Goal: Transaction & Acquisition: Obtain resource

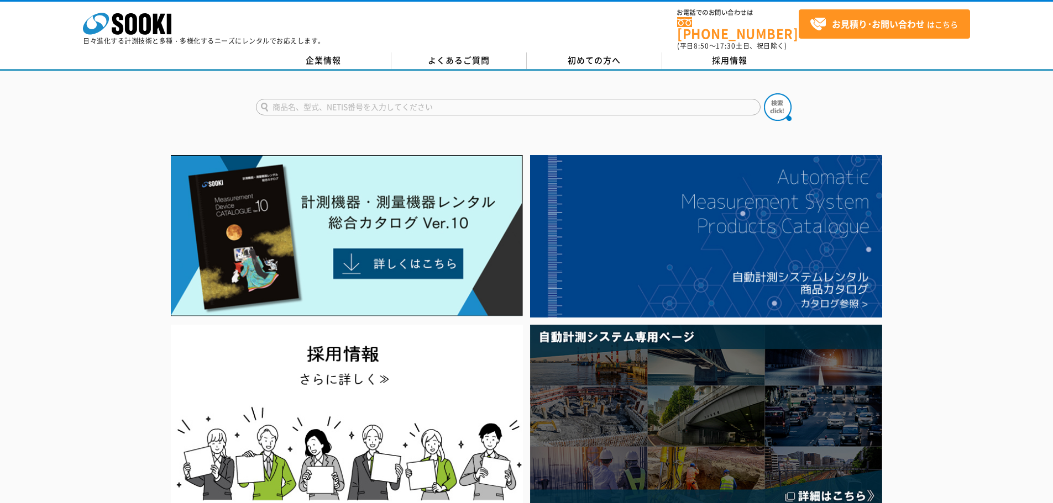
click at [381, 99] on input "text" at bounding box center [508, 107] width 504 height 17
paste input "ZEROS-KJC"
type input "ZEROS-KJC"
click at [764, 93] on button at bounding box center [778, 107] width 28 height 28
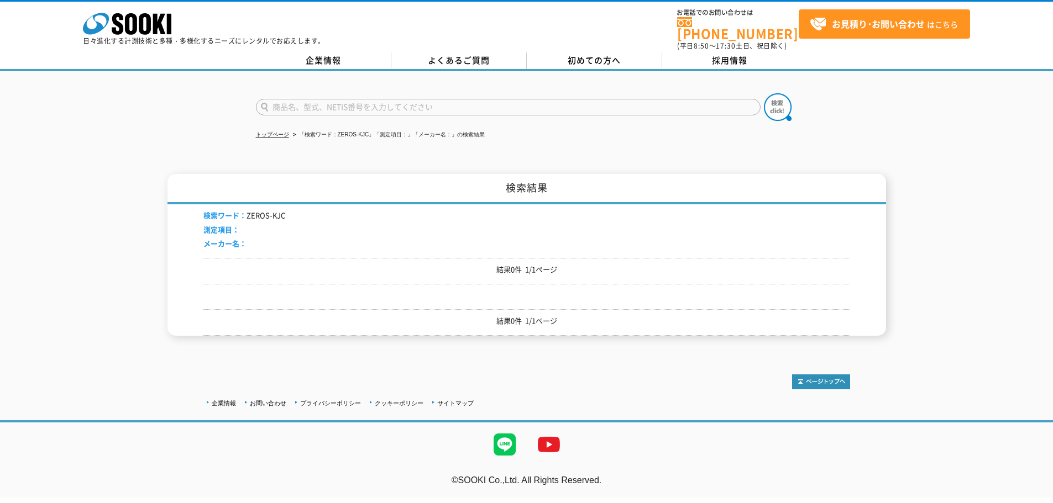
click at [334, 101] on input "text" at bounding box center [508, 107] width 504 height 17
type input "レーザー墨出し機"
click at [764, 93] on button at bounding box center [778, 107] width 28 height 28
click at [471, 93] on form at bounding box center [526, 108] width 541 height 31
click at [467, 102] on input "text" at bounding box center [508, 107] width 504 height 17
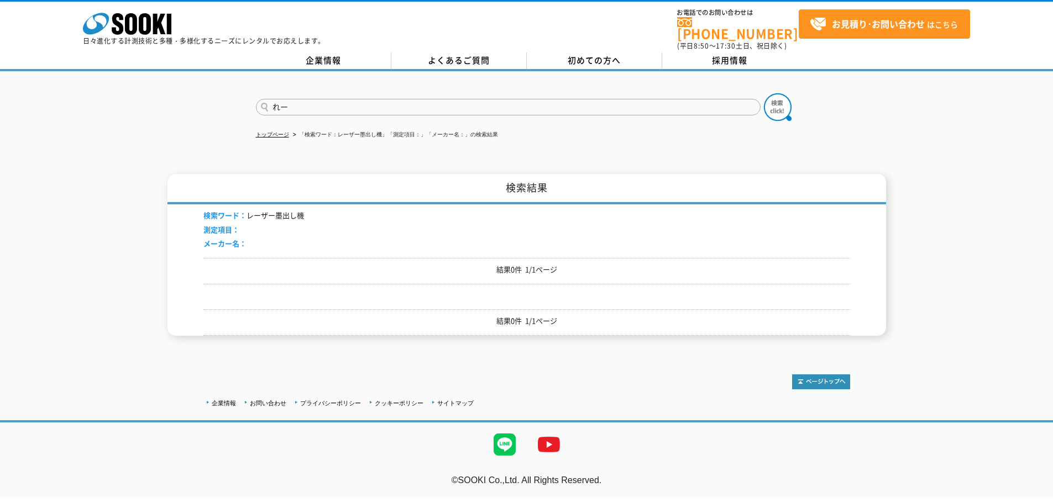
type input "れ"
type input "墨出し"
click at [764, 93] on button at bounding box center [778, 107] width 28 height 28
click at [344, 100] on input "text" at bounding box center [508, 107] width 504 height 17
type input "商品名、型式、NETIS番号を入力してください"
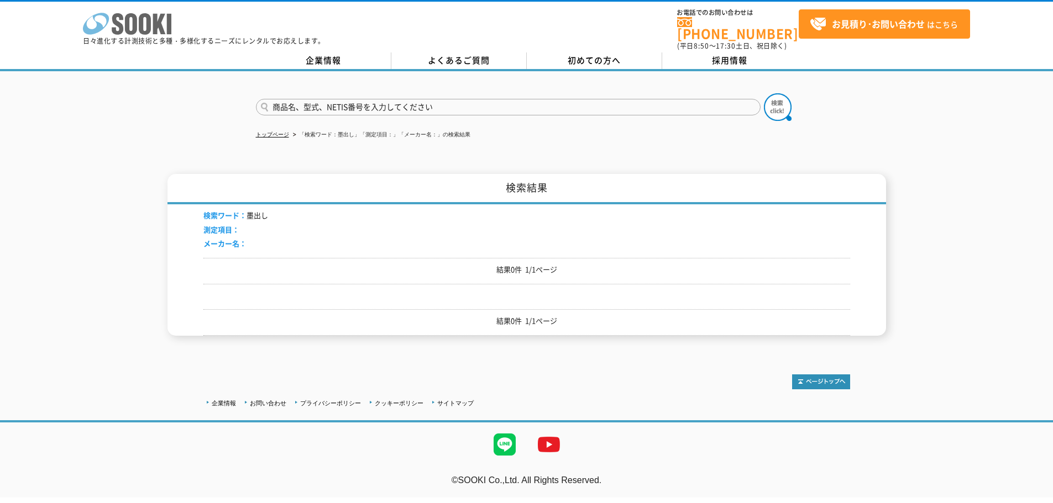
drag, startPoint x: 147, startPoint y: 13, endPoint x: 144, endPoint y: 19, distance: 6.7
click at [147, 14] on icon "株式会社 ソーキ" at bounding box center [127, 24] width 88 height 22
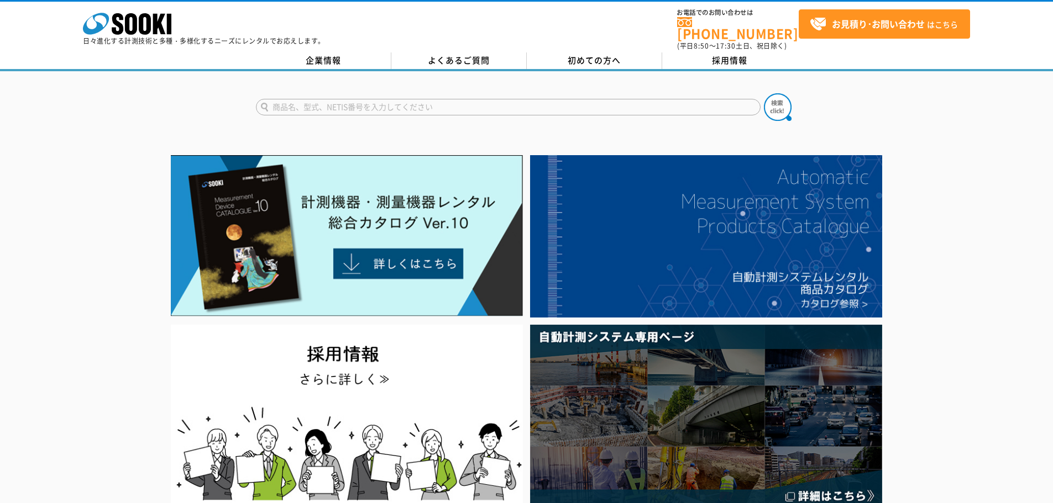
click at [336, 99] on input "text" at bounding box center [508, 107] width 504 height 17
type input "レーザー"
click at [764, 93] on button at bounding box center [778, 107] width 28 height 28
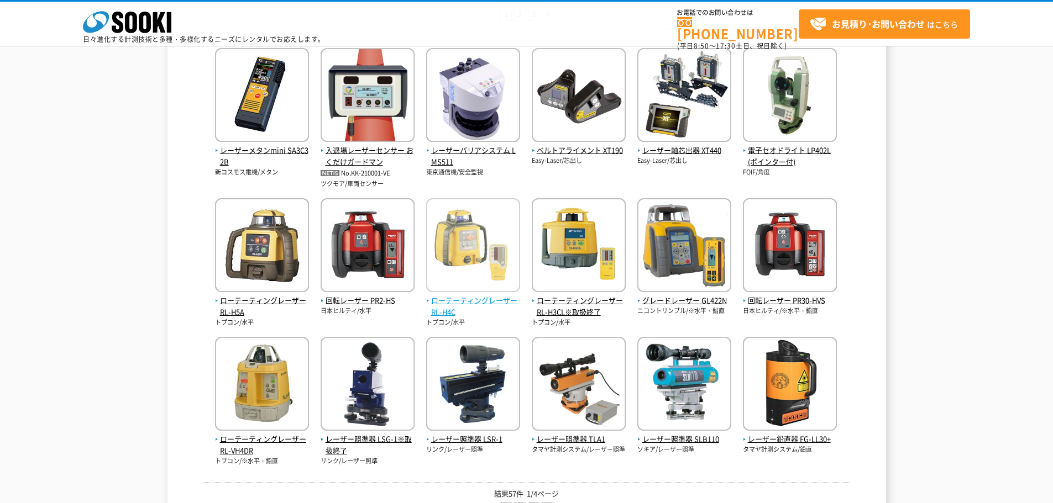
scroll to position [332, 0]
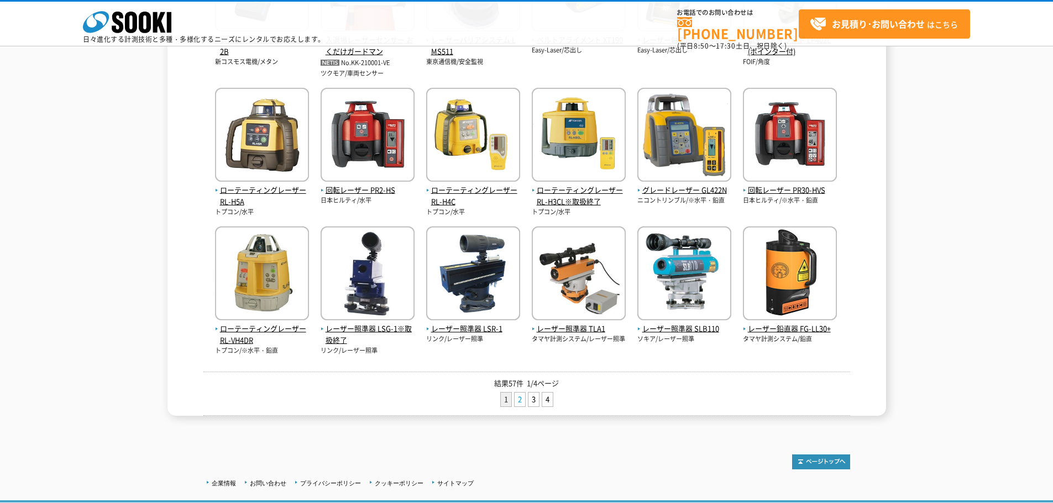
click at [524, 402] on link "2" at bounding box center [519, 400] width 10 height 14
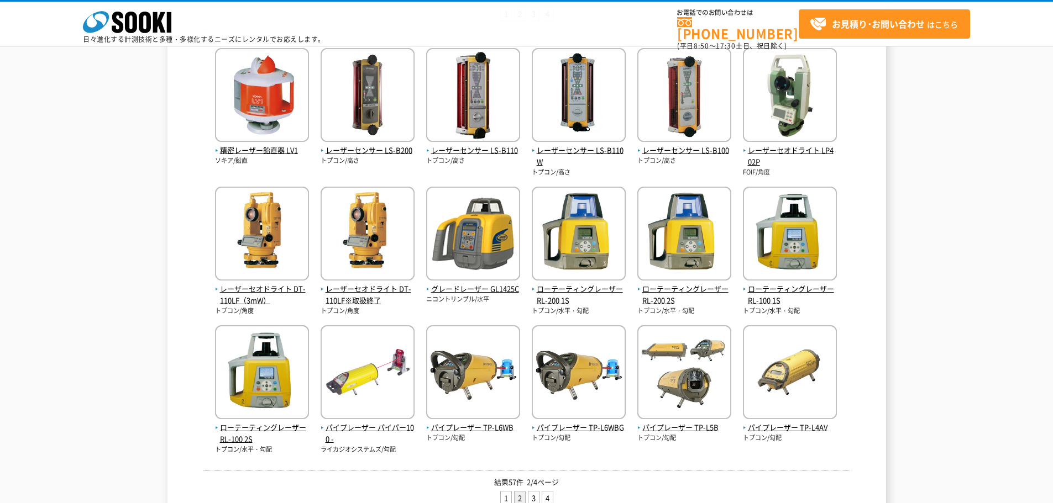
scroll to position [332, 0]
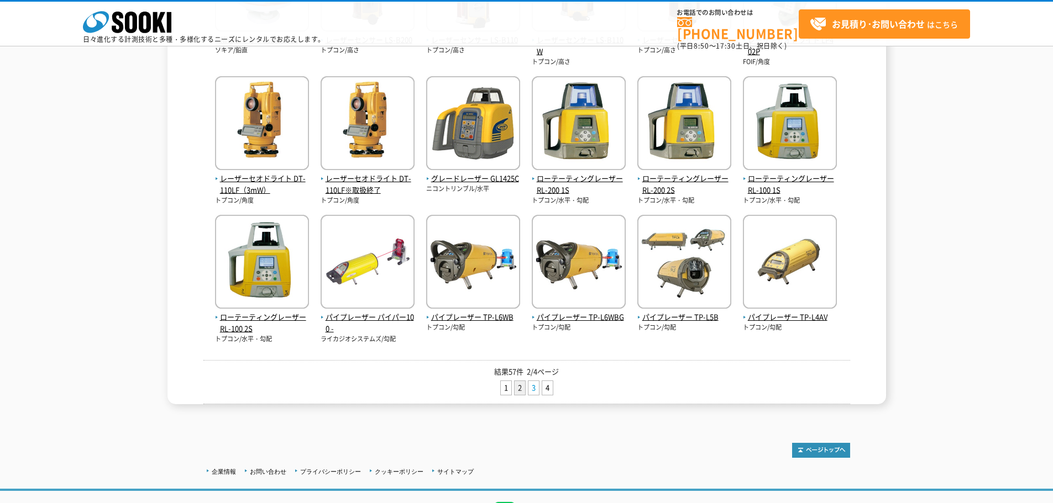
click at [532, 386] on link "3" at bounding box center [533, 388] width 10 height 14
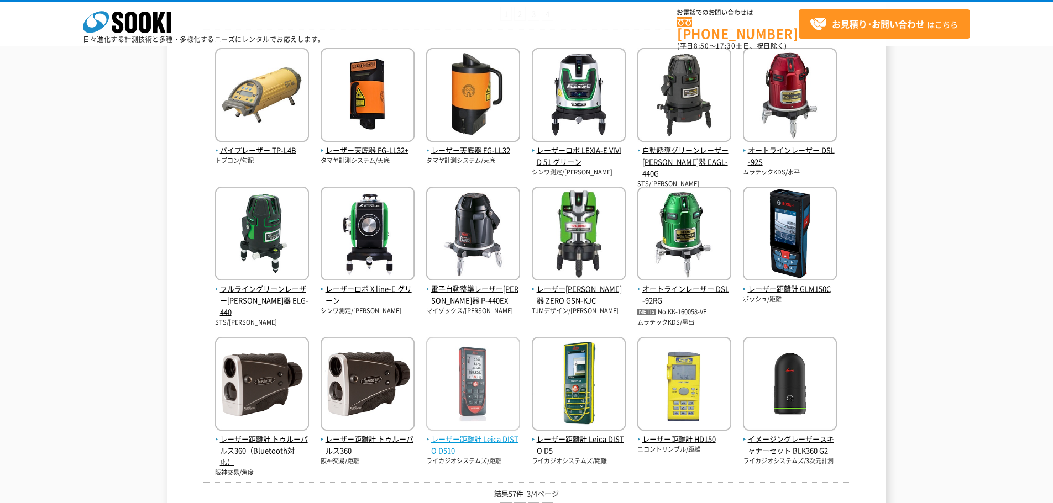
scroll to position [111, 0]
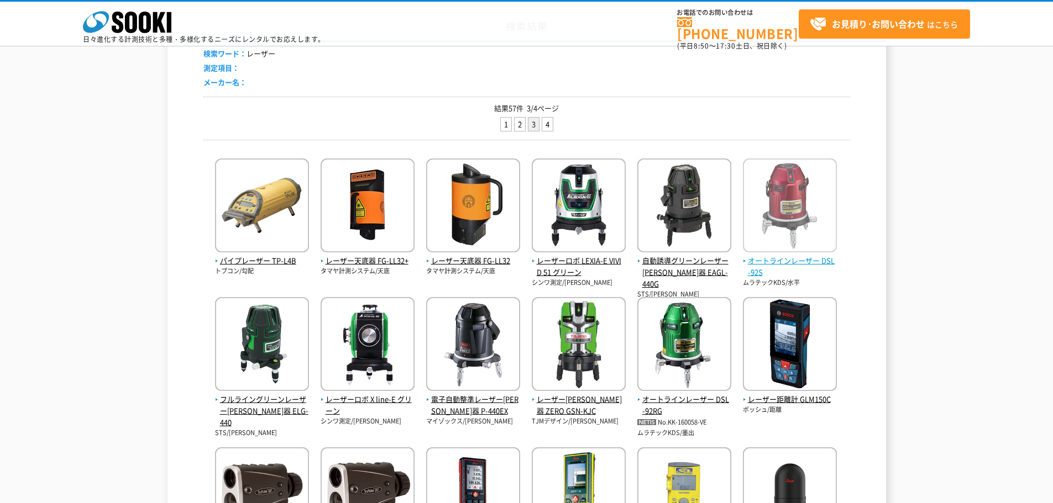
click at [792, 214] on img at bounding box center [790, 207] width 94 height 97
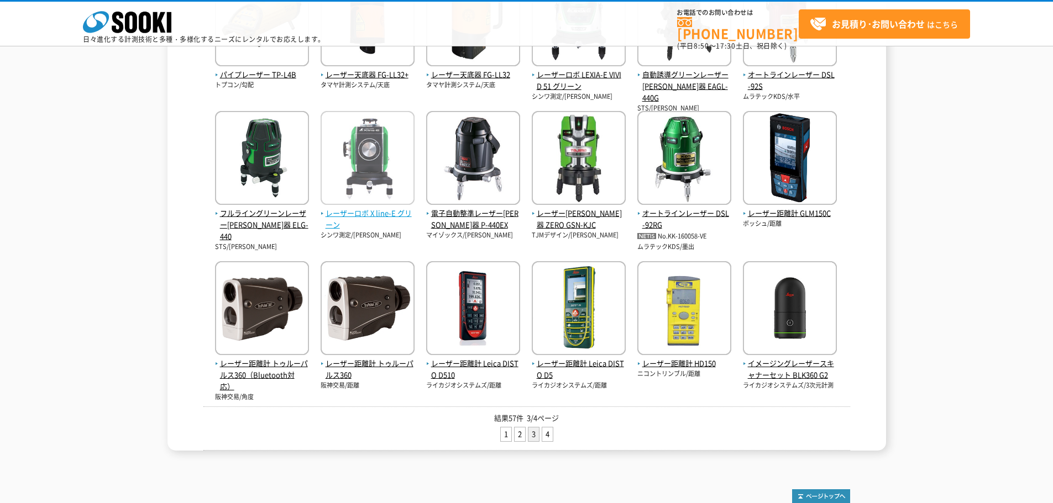
scroll to position [186, 0]
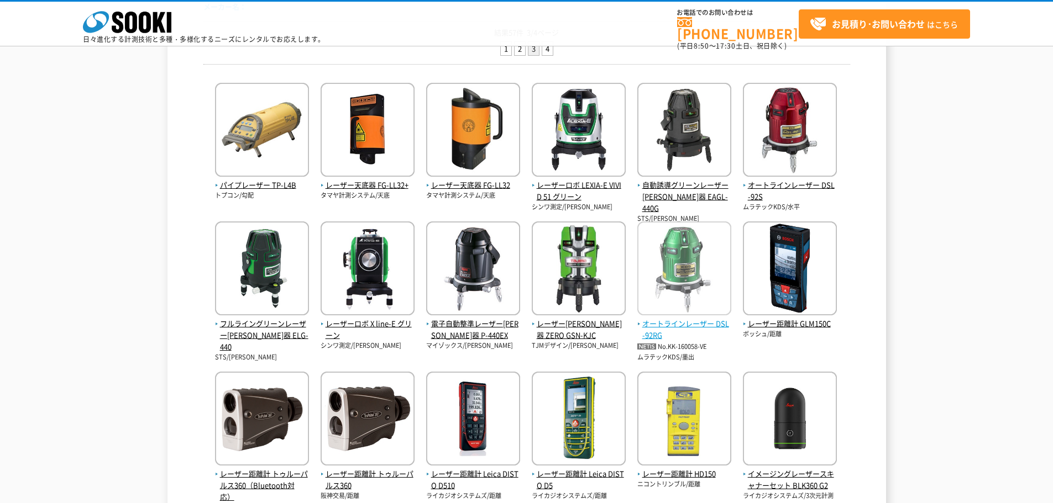
click at [686, 321] on span "オートラインレーザー DSL-92RG" at bounding box center [684, 329] width 94 height 23
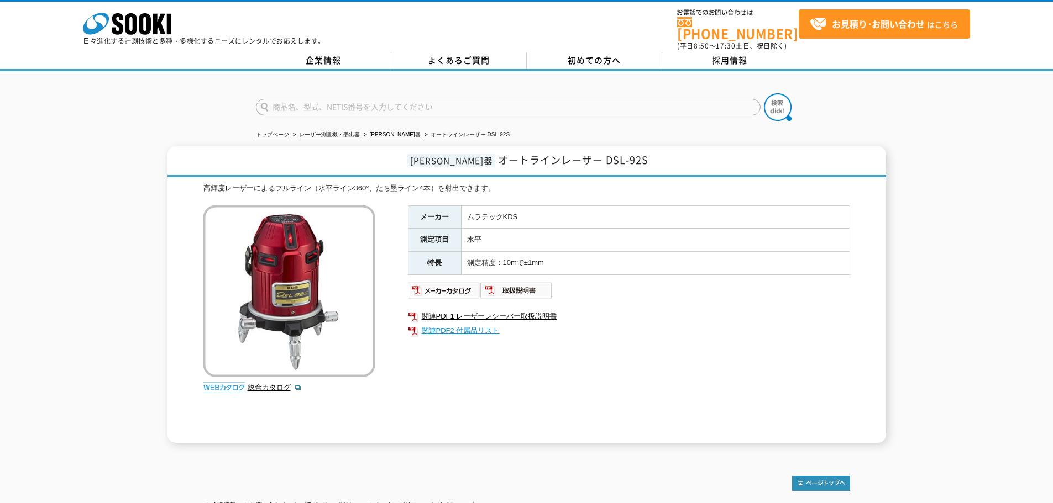
click at [432, 324] on link "関連PDF2 付属品リスト" at bounding box center [629, 331] width 442 height 14
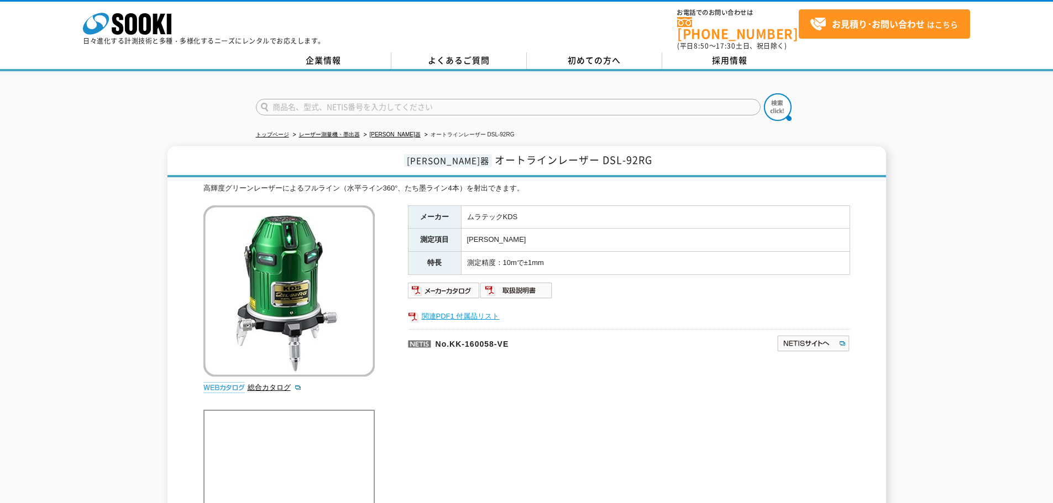
click at [461, 311] on link "関連PDF1 付属品リスト" at bounding box center [629, 316] width 442 height 14
